Goal: Task Accomplishment & Management: Use online tool/utility

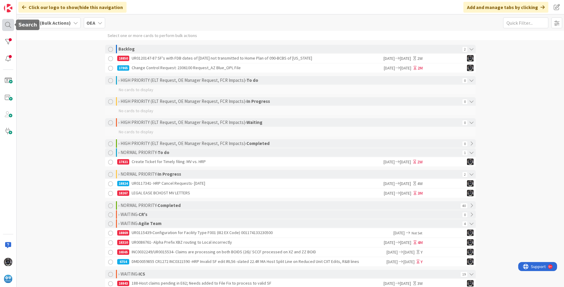
click at [8, 24] on div at bounding box center [8, 25] width 12 height 12
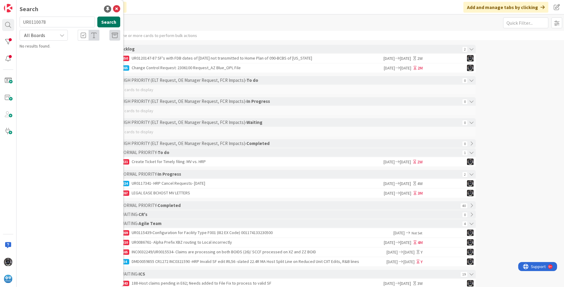
type input "UR0110078"
click at [103, 22] on button "Search" at bounding box center [108, 22] width 23 height 11
click at [86, 59] on span "- SCCF 530201806606784- Manual Purge request for ADJUSTREQ , CNCLADREQ & ADJUST…" at bounding box center [74, 59] width 92 height 18
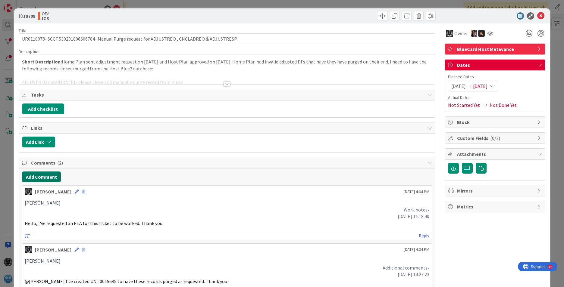
click at [37, 176] on button "Add Comment" at bounding box center [41, 177] width 39 height 11
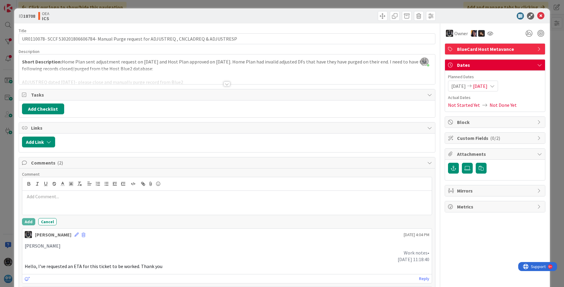
click at [38, 196] on p at bounding box center [227, 196] width 404 height 7
click at [375, 16] on span at bounding box center [382, 16] width 10 height 10
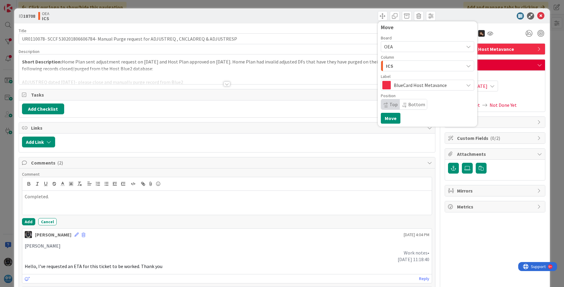
click at [375, 66] on div "ICS" at bounding box center [423, 66] width 79 height 10
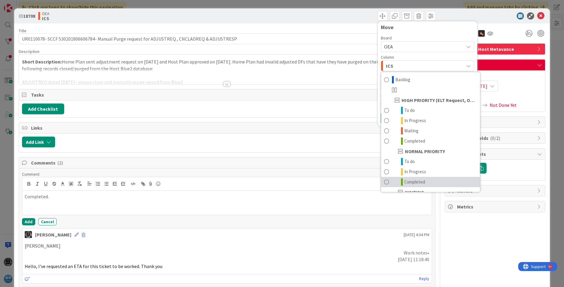
click at [375, 182] on span "Completed" at bounding box center [414, 182] width 21 height 7
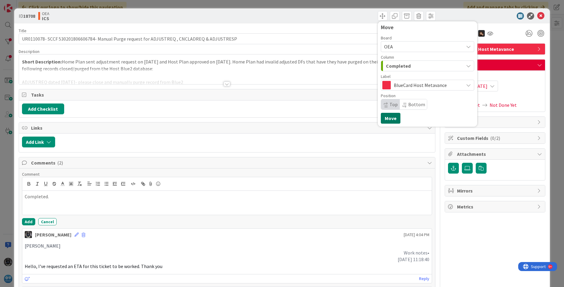
click at [375, 117] on button "Move" at bounding box center [390, 118] width 20 height 11
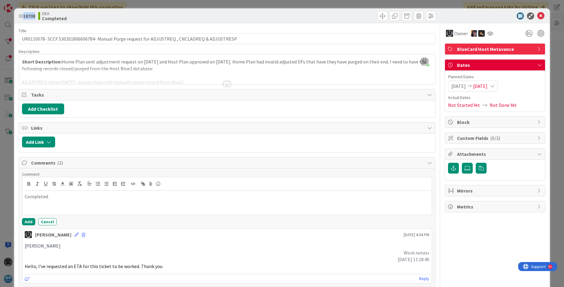
drag, startPoint x: 24, startPoint y: 15, endPoint x: 36, endPoint y: 14, distance: 12.4
click at [36, 14] on div "ID 18708 OEA Completed" at bounding box center [122, 16] width 207 height 10
copy b "18708"
